Goal: Task Accomplishment & Management: Manage account settings

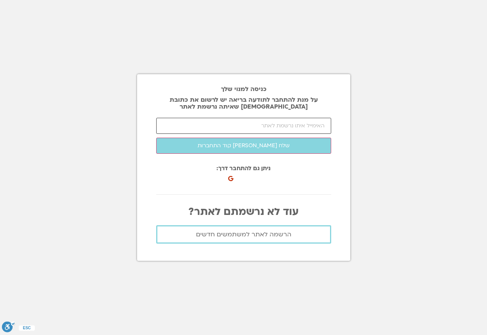
click at [240, 128] on input "email" at bounding box center [243, 126] width 175 height 16
type input "[EMAIL_ADDRESS][DOMAIN_NAME]"
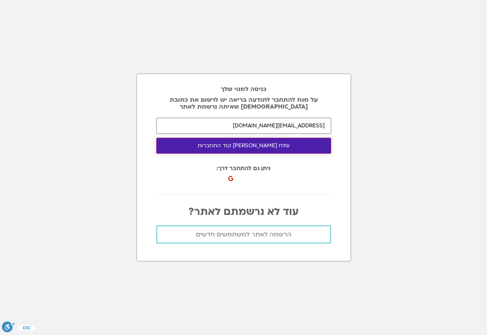
click at [232, 146] on button "שלח לי קוד התחברות" at bounding box center [243, 146] width 175 height 16
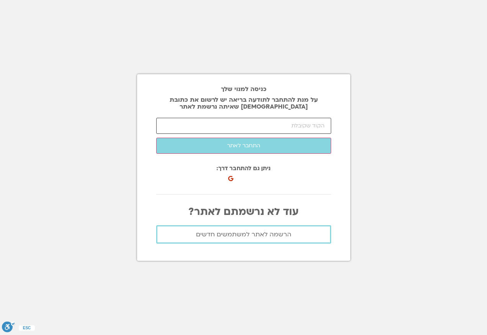
click at [223, 127] on input "number" at bounding box center [243, 126] width 175 height 16
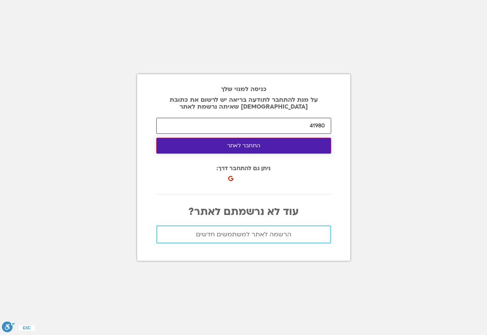
type input "41980"
click at [241, 147] on button "התחבר לאתר" at bounding box center [243, 146] width 175 height 16
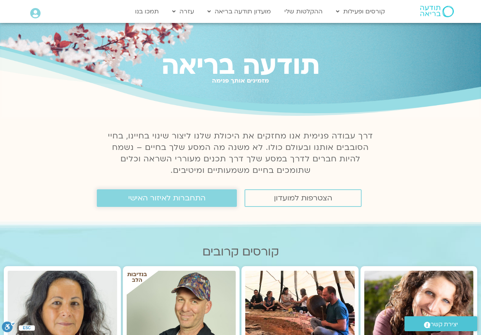
click at [219, 195] on link "התחברות לאיזור האישי" at bounding box center [167, 198] width 140 height 18
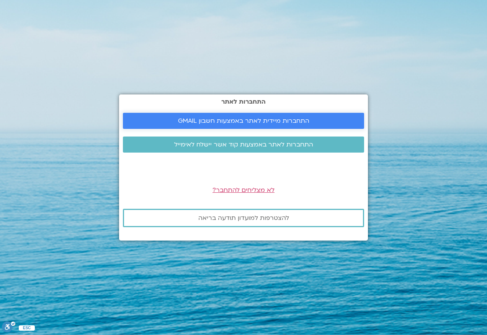
click at [261, 119] on span "התחברות מיידית לאתר באמצעות חשבון GMAIL" at bounding box center [243, 120] width 131 height 7
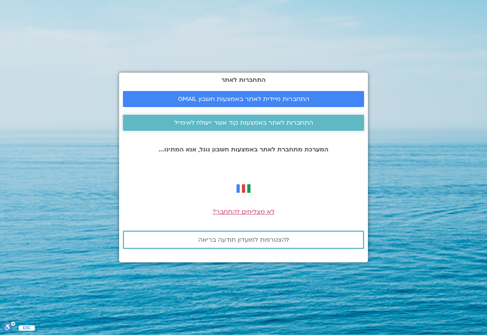
click at [232, 119] on span "התחברות לאתר באמצעות קוד אשר יישלח לאימייל" at bounding box center [243, 122] width 139 height 7
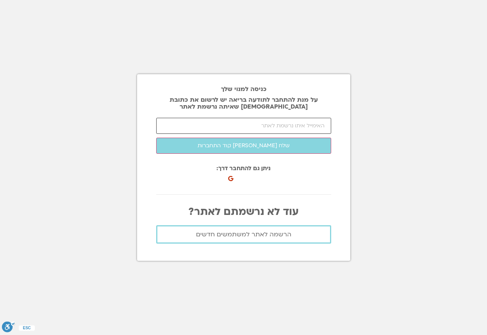
click at [309, 127] on input "email" at bounding box center [243, 126] width 175 height 16
type input "[EMAIL_ADDRESS][DOMAIN_NAME]"
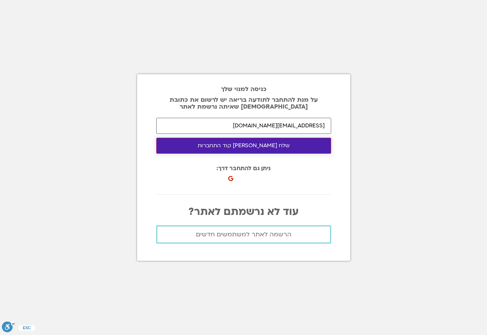
click at [252, 146] on button "שלח לי קוד התחברות" at bounding box center [243, 146] width 175 height 16
